Goal: Find specific page/section: Find specific page/section

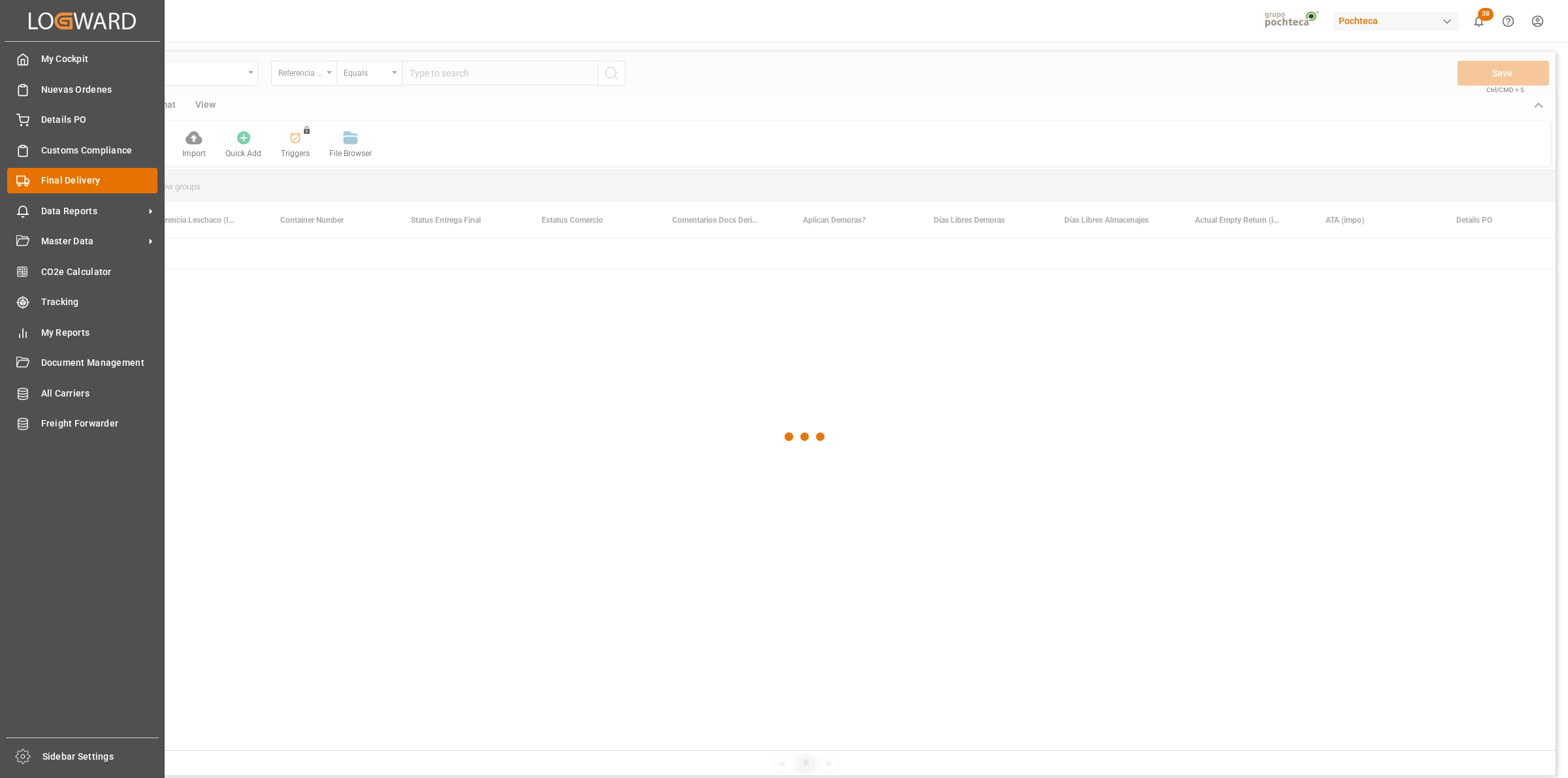
click at [50, 190] on div "Final Delivery Final Delivery" at bounding box center [82, 180] width 150 height 25
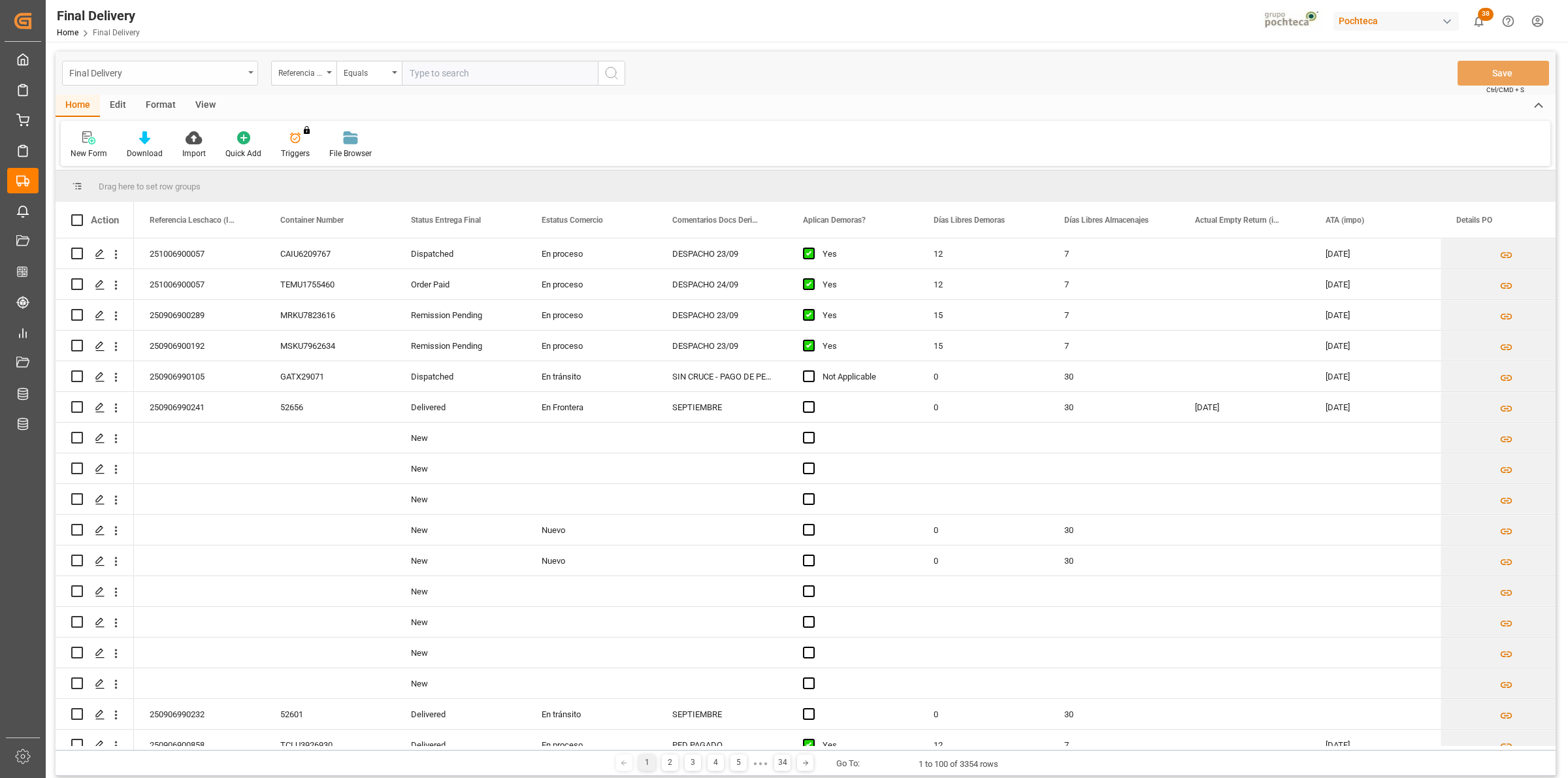
click at [242, 76] on div "Final Delivery" at bounding box center [156, 72] width 175 height 16
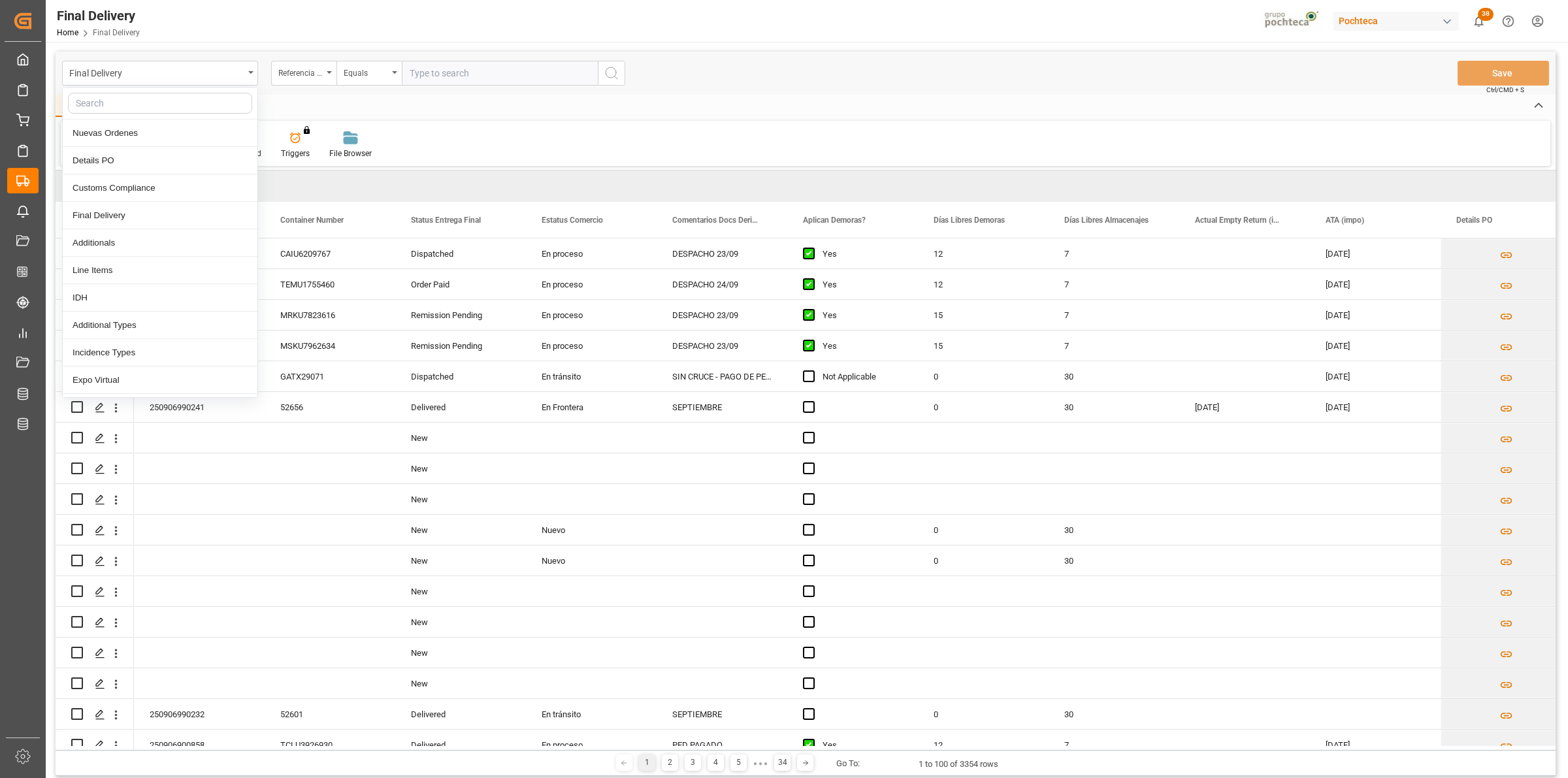
click at [330, 110] on div "Home Edit Format View" at bounding box center [805, 106] width 1500 height 23
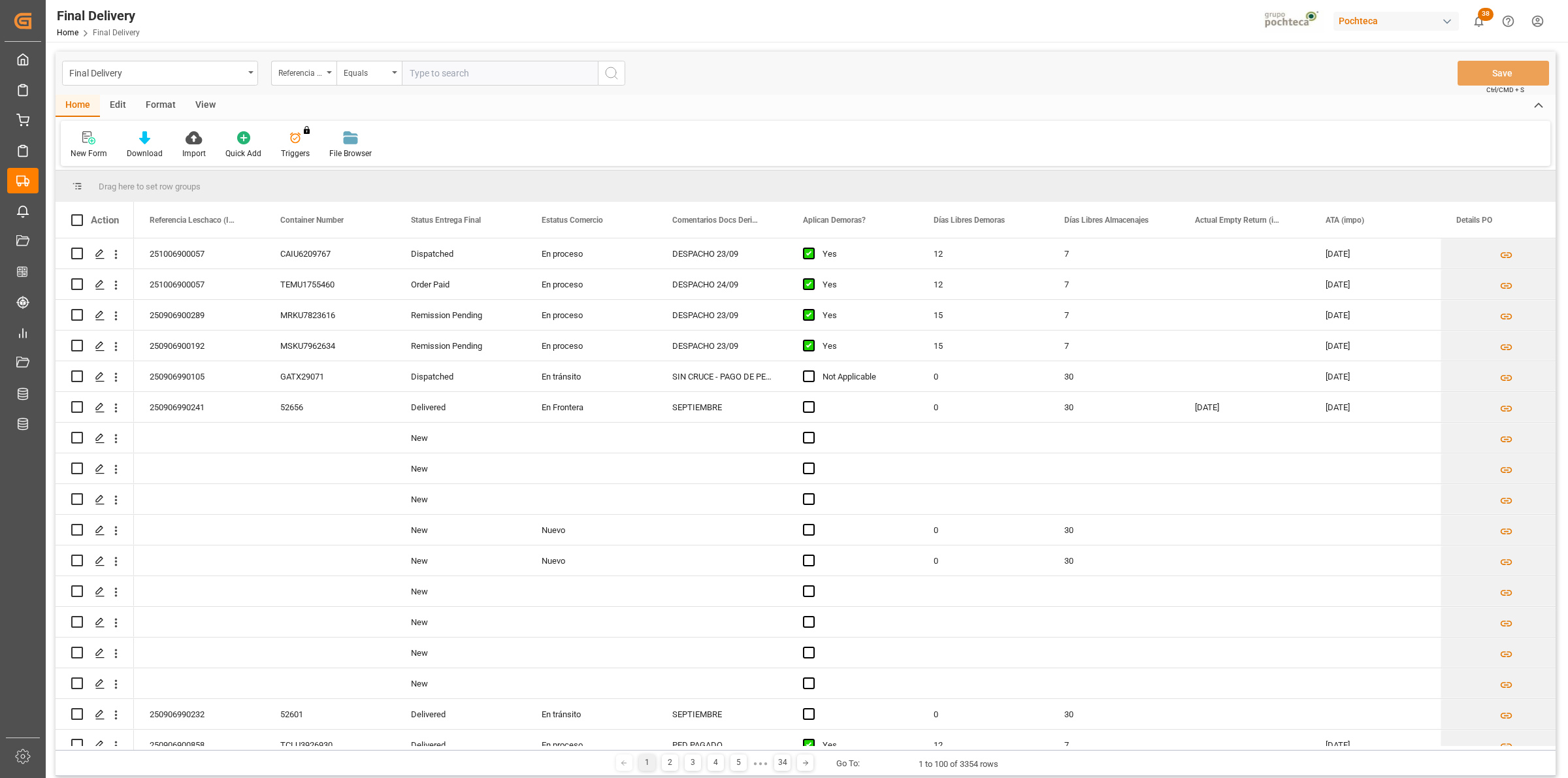
click at [189, 103] on div "View" at bounding box center [205, 106] width 40 height 23
click at [92, 149] on div "Default" at bounding box center [83, 153] width 25 height 12
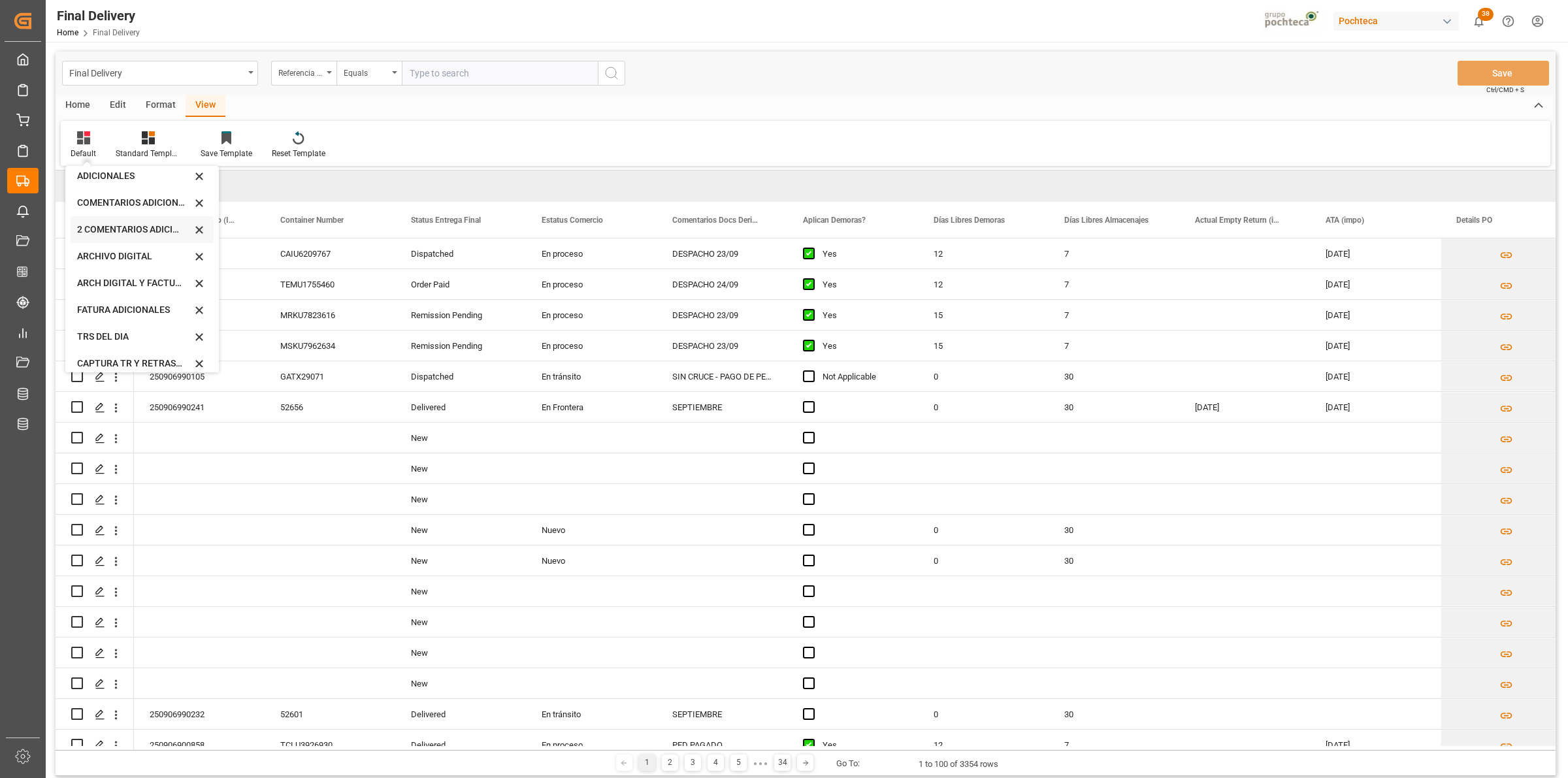
scroll to position [125, 0]
click at [147, 345] on div "CAPTURA TR Y RETRASO CON ENTREGA Y SUCURSAL" at bounding box center [142, 354] width 143 height 27
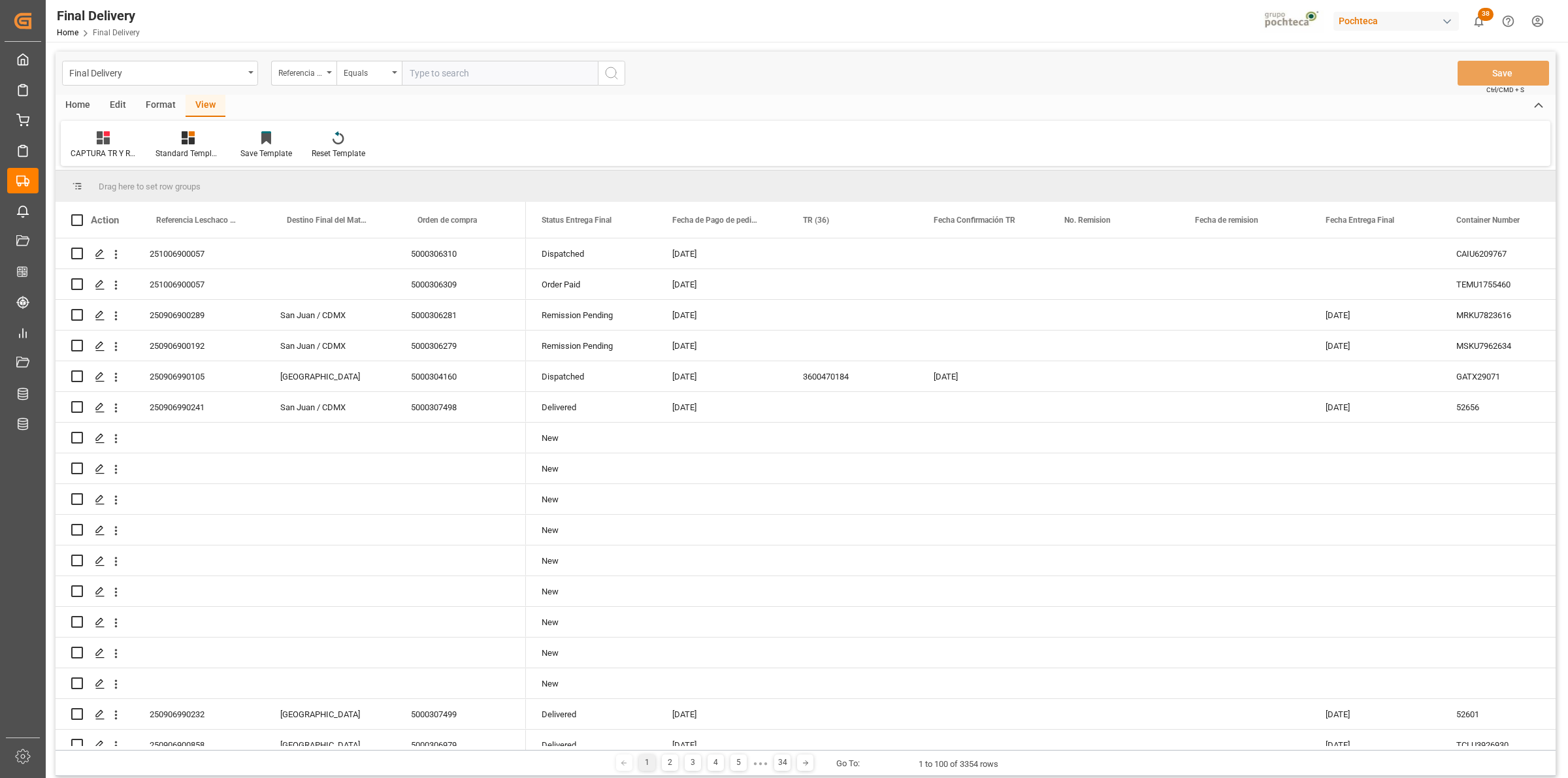
click at [154, 111] on div "Format" at bounding box center [161, 106] width 50 height 23
click at [162, 134] on div at bounding box center [150, 137] width 43 height 13
click at [174, 183] on div "DESTINO PARA REMI" at bounding box center [180, 184] width 86 height 13
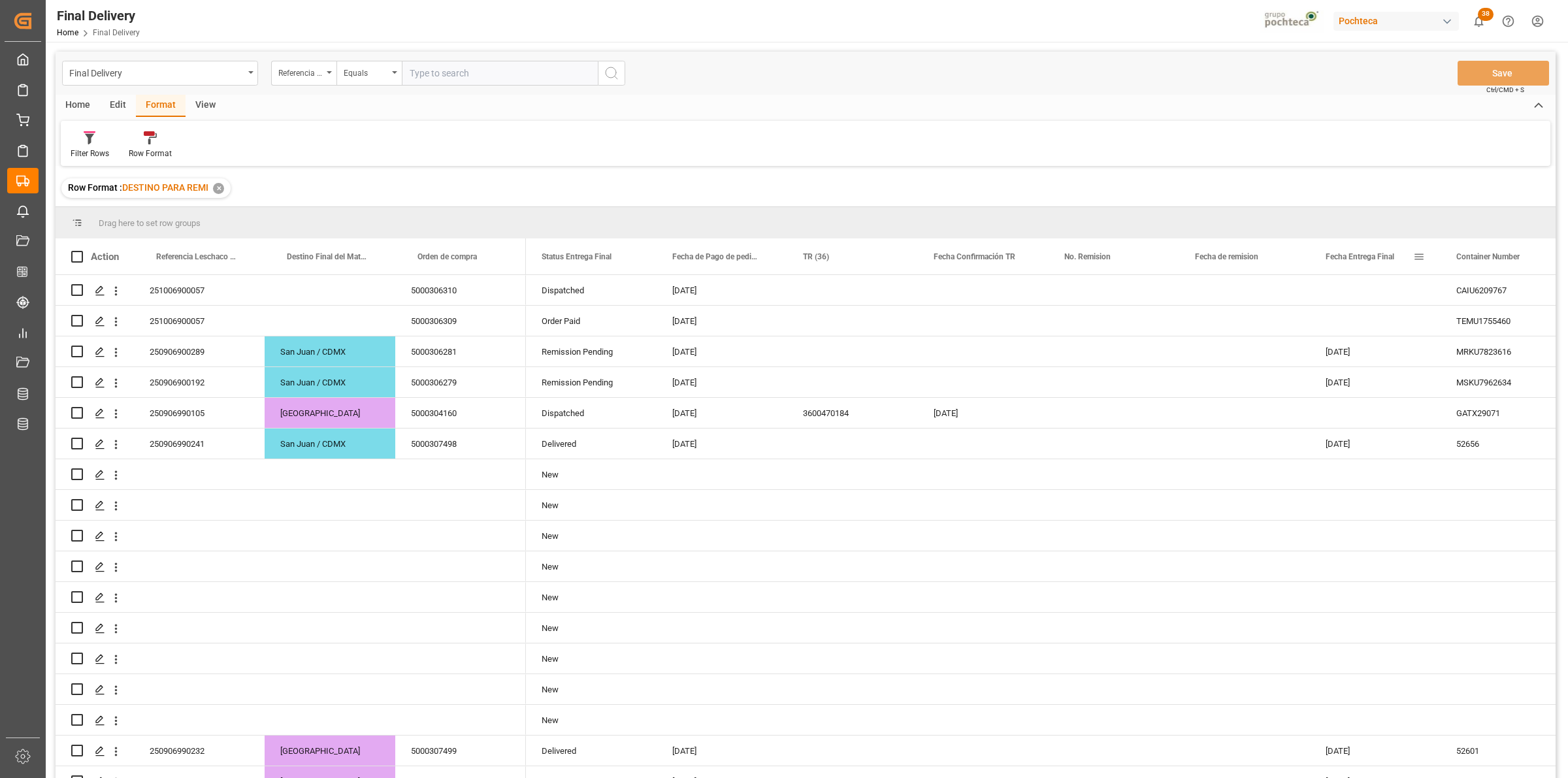
click at [1417, 258] on span at bounding box center [1419, 256] width 12 height 12
click at [1493, 262] on span "filter" at bounding box center [1493, 258] width 12 height 12
click at [1538, 286] on div "Equals" at bounding box center [1479, 295] width 128 height 21
click at [1499, 384] on div "In range" at bounding box center [1479, 378] width 128 height 21
click at [1533, 295] on span "Filtering operator" at bounding box center [1536, 294] width 12 height 12
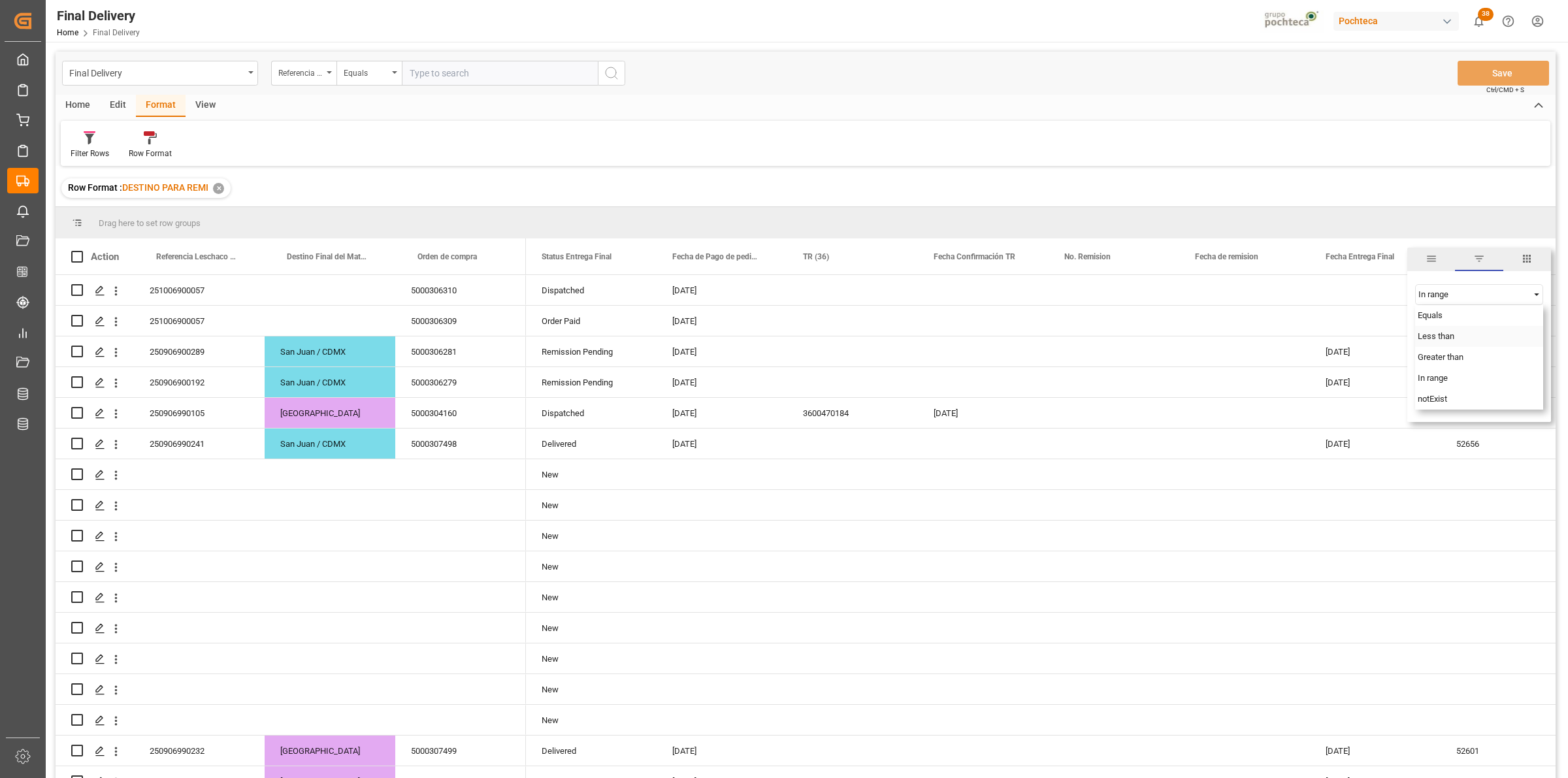
click at [1469, 323] on div "Equals" at bounding box center [1479, 315] width 128 height 21
click at [1536, 323] on input "date" at bounding box center [1479, 327] width 128 height 26
type input "[DATE]"
click at [1490, 370] on button "Apply" at bounding box center [1495, 368] width 24 height 13
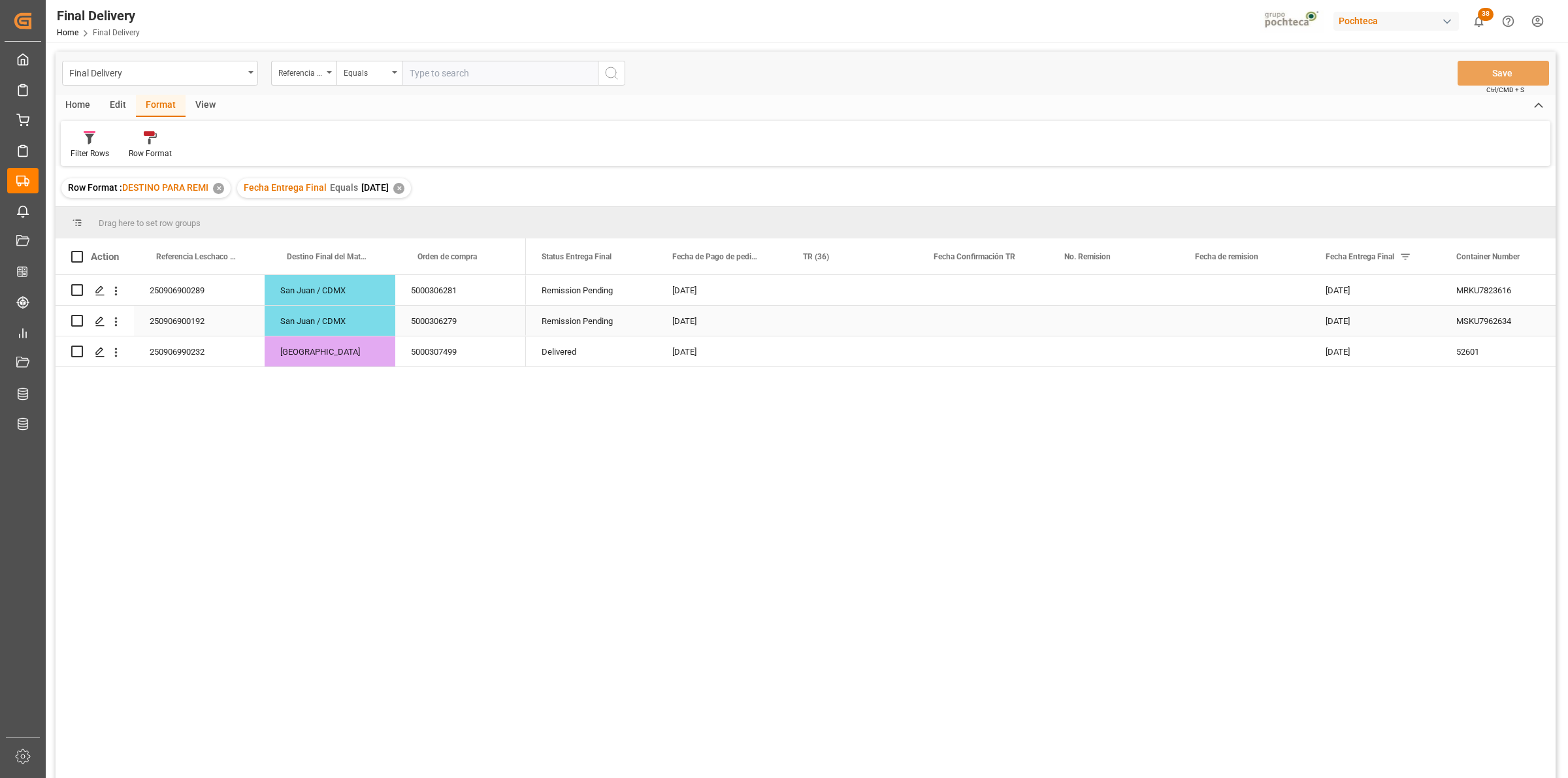
click at [827, 319] on div "Press SPACE to select this row." at bounding box center [853, 320] width 131 height 30
click at [1485, 77] on button "Save" at bounding box center [1503, 73] width 92 height 25
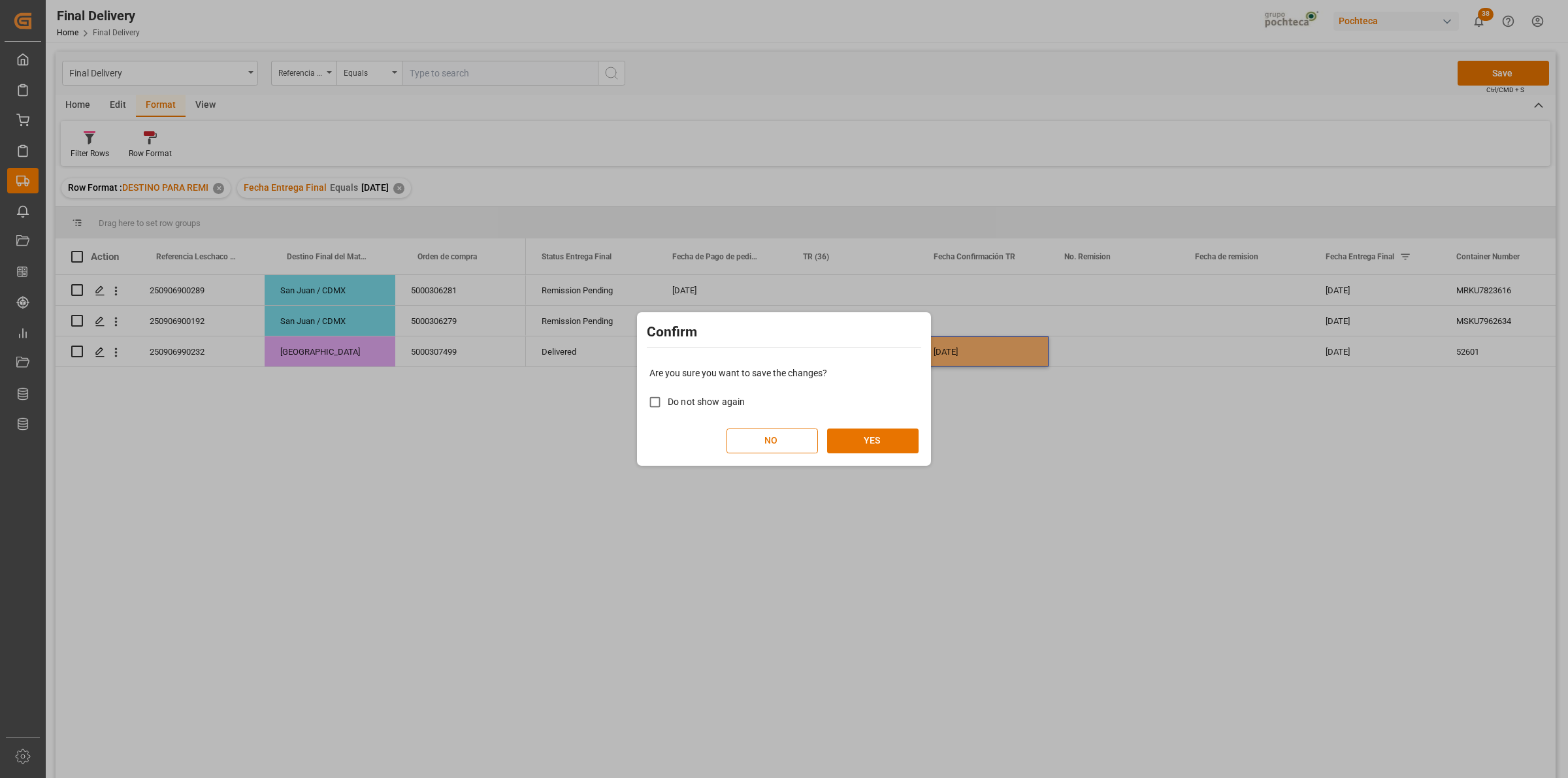
click at [879, 422] on div "Are you sure you want to save the changes? Do not show again NO YES" at bounding box center [784, 409] width 287 height 105
click at [867, 436] on button "YES" at bounding box center [872, 441] width 92 height 25
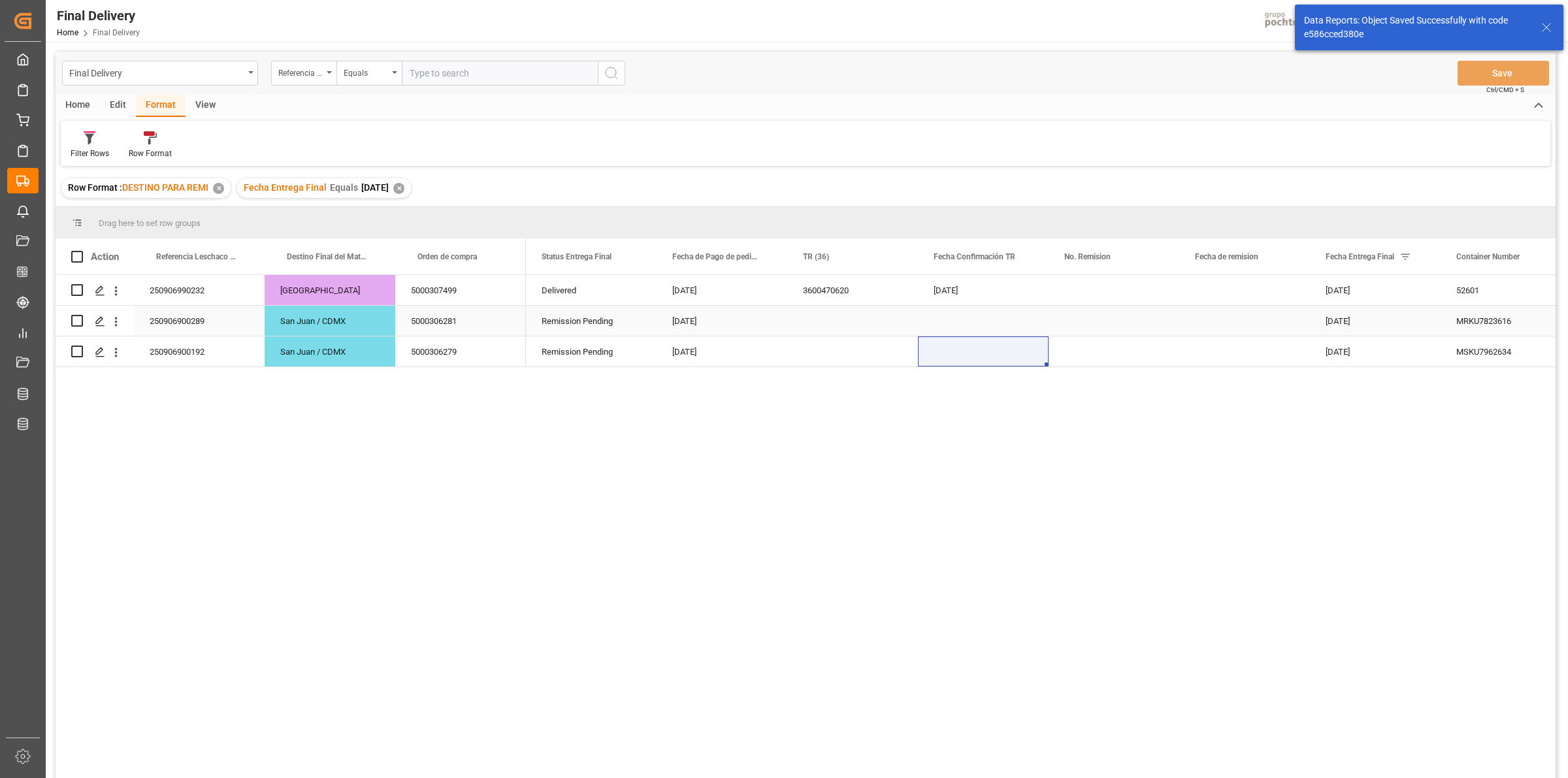
click at [1059, 313] on div "Press SPACE to select this row." at bounding box center [1114, 320] width 131 height 30
